Goal: Find specific page/section: Find specific page/section

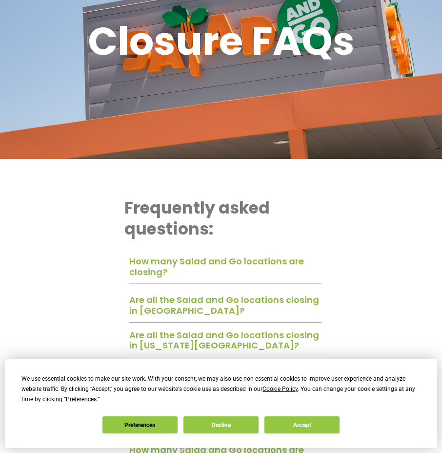
scroll to position [146, 0]
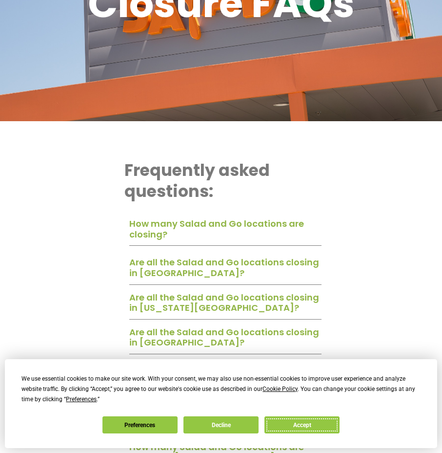
click at [301, 429] on button "Accept" at bounding box center [302, 424] width 75 height 17
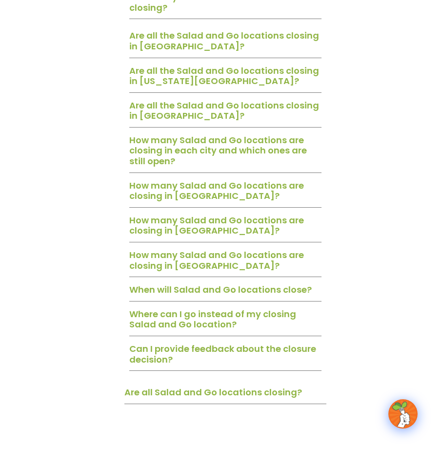
scroll to position [391, 0]
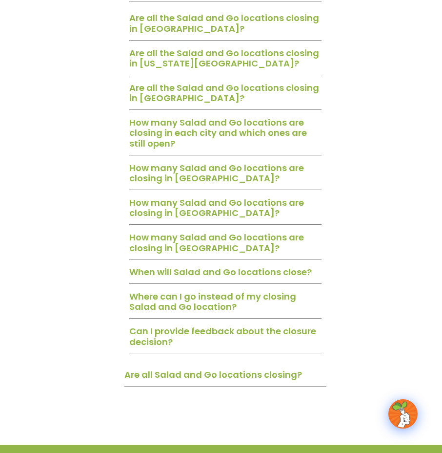
click at [191, 298] on link "Where can I go instead of my closing Salad and Go location?" at bounding box center [212, 301] width 167 height 23
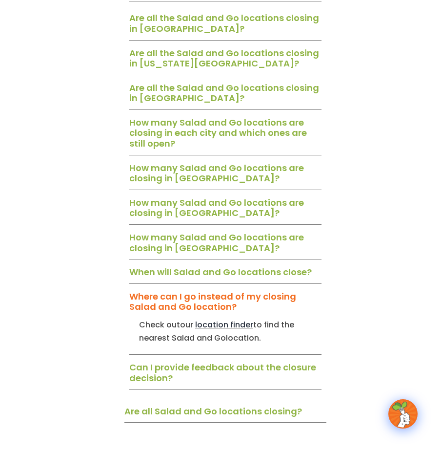
click at [224, 322] on span "location finder" at bounding box center [224, 324] width 58 height 11
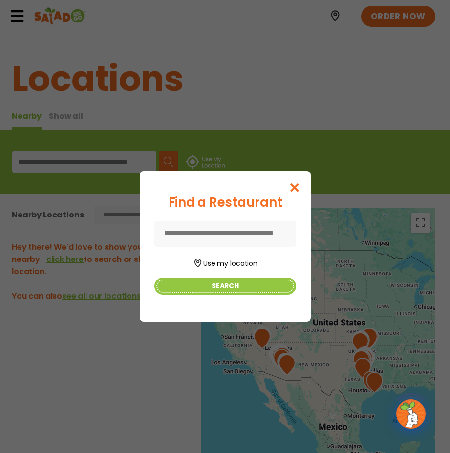
drag, startPoint x: 237, startPoint y: 283, endPoint x: 217, endPoint y: 246, distance: 42.2
click at [236, 283] on button "Search" at bounding box center [225, 285] width 142 height 17
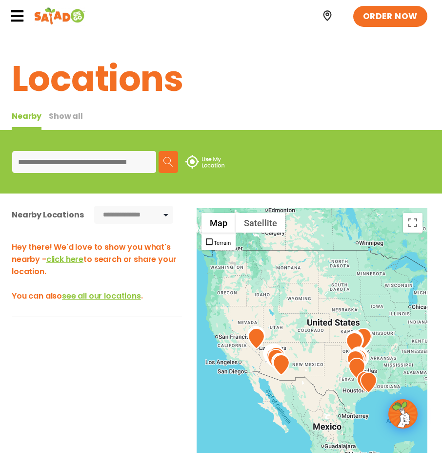
click at [127, 164] on input at bounding box center [84, 162] width 144 height 22
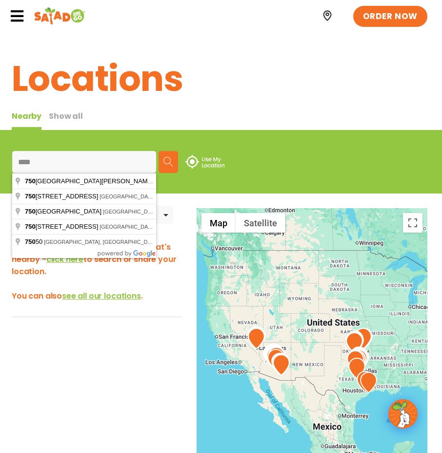
type input "*****"
